Goal: Task Accomplishment & Management: Manage account settings

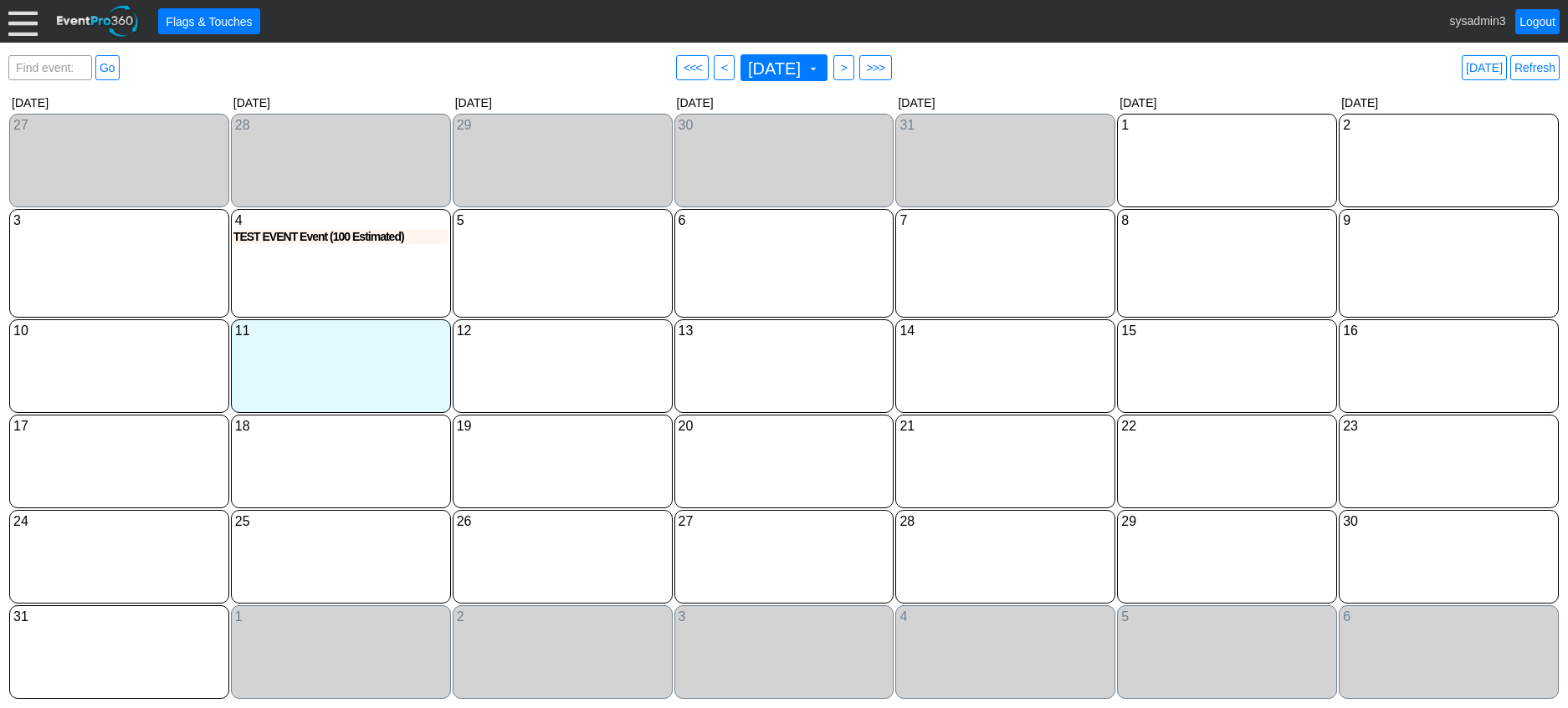
scroll to position [167, 0]
click at [1531, 64] on link "Refresh" at bounding box center [1534, 68] width 49 height 25
click at [21, 24] on div at bounding box center [23, 21] width 29 height 29
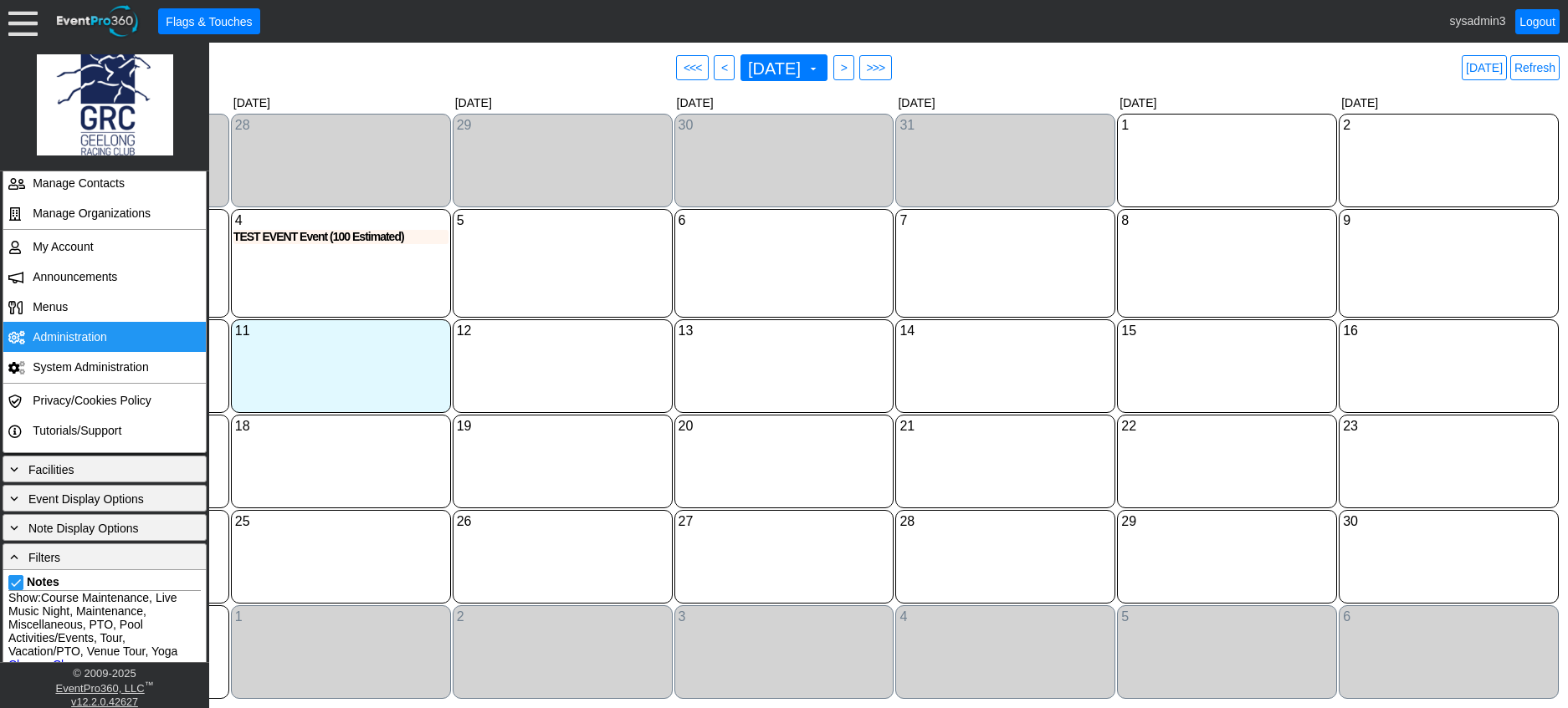
click at [80, 331] on td "Administration" at bounding box center [101, 337] width 149 height 30
click at [1538, 64] on link "Refresh" at bounding box center [1534, 68] width 49 height 25
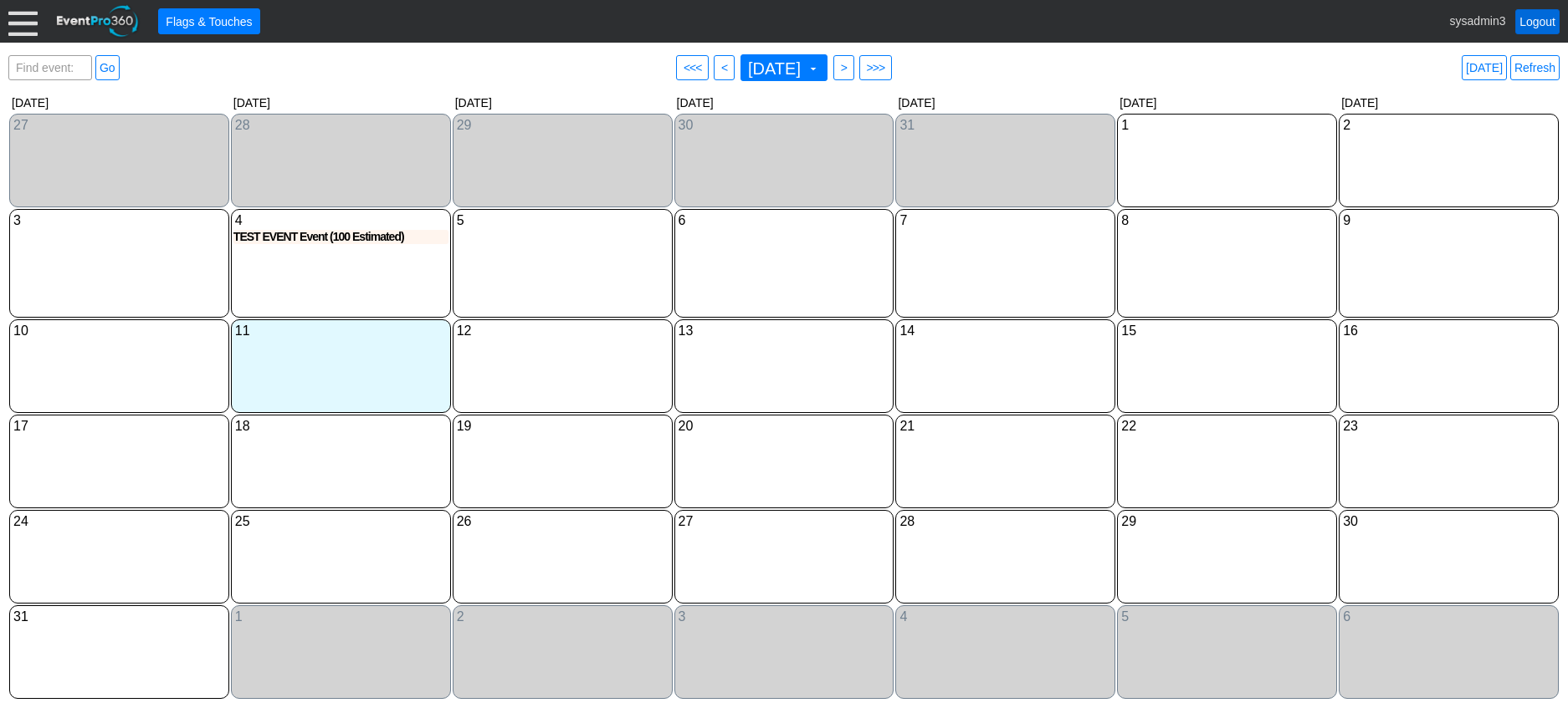
click at [1534, 20] on link "Logout" at bounding box center [1538, 21] width 45 height 25
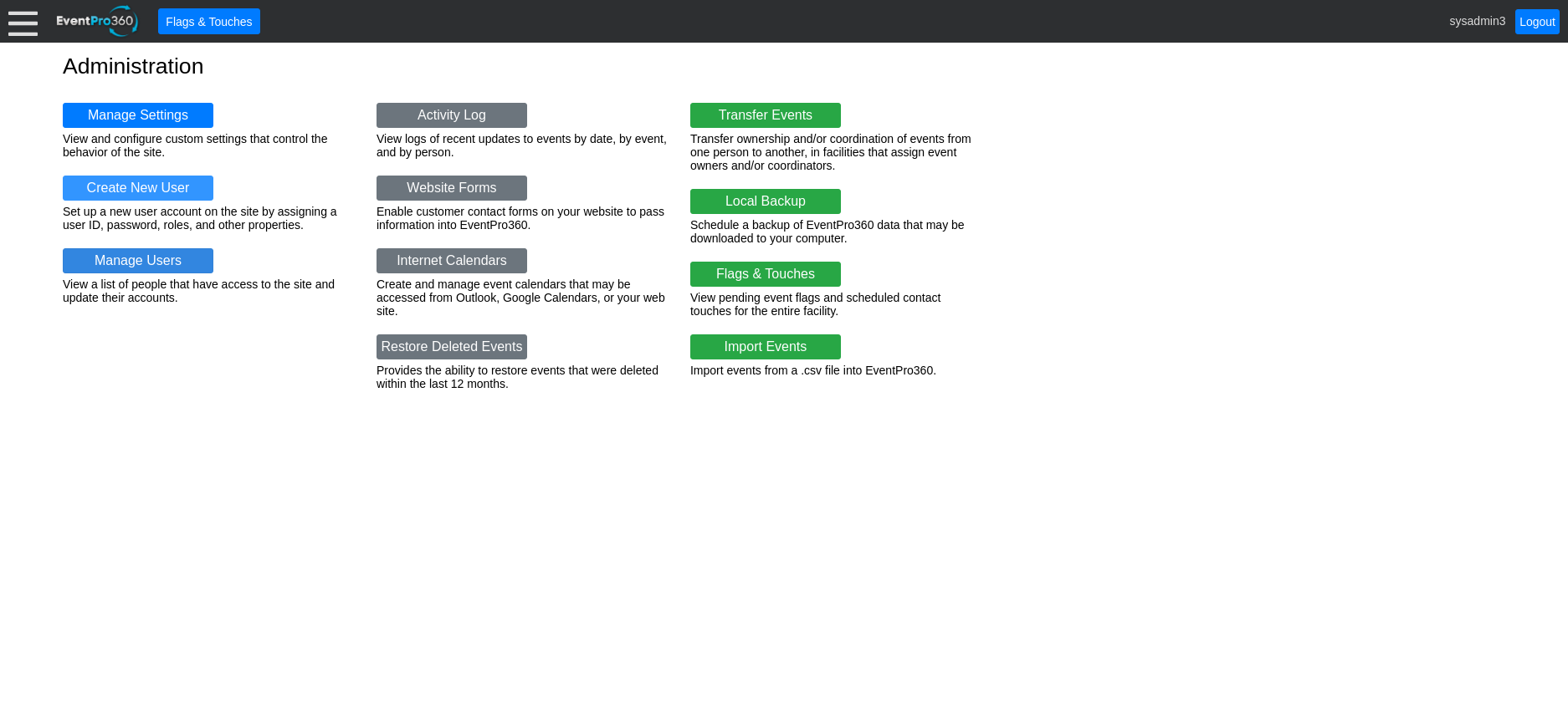
click at [160, 258] on link "Manage Users" at bounding box center [138, 261] width 150 height 25
